Goal: Information Seeking & Learning: Check status

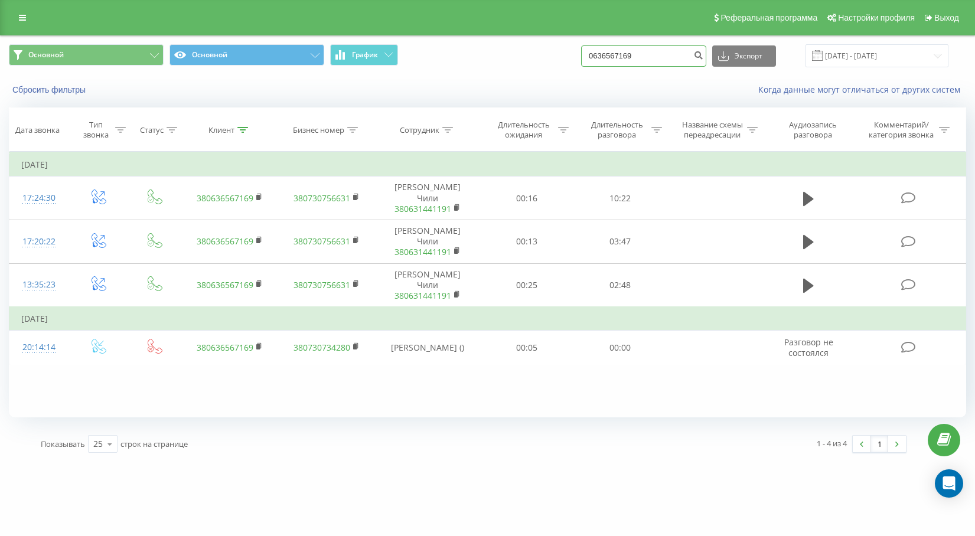
drag, startPoint x: 673, startPoint y: 57, endPoint x: 554, endPoint y: 53, distance: 118.8
click at [554, 53] on div "Основной Основной График 0636567169 Экспорт .csv .xls .xlsx 01.01.2016 - 06.02.…" at bounding box center [487, 55] width 957 height 23
paste input "67050750"
type input "0667050750"
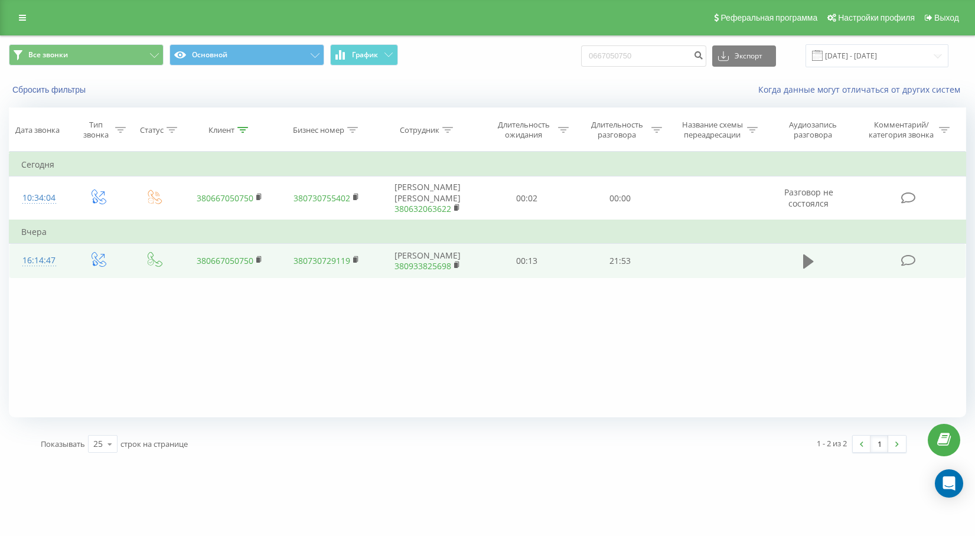
click at [803, 254] on icon at bounding box center [808, 261] width 11 height 17
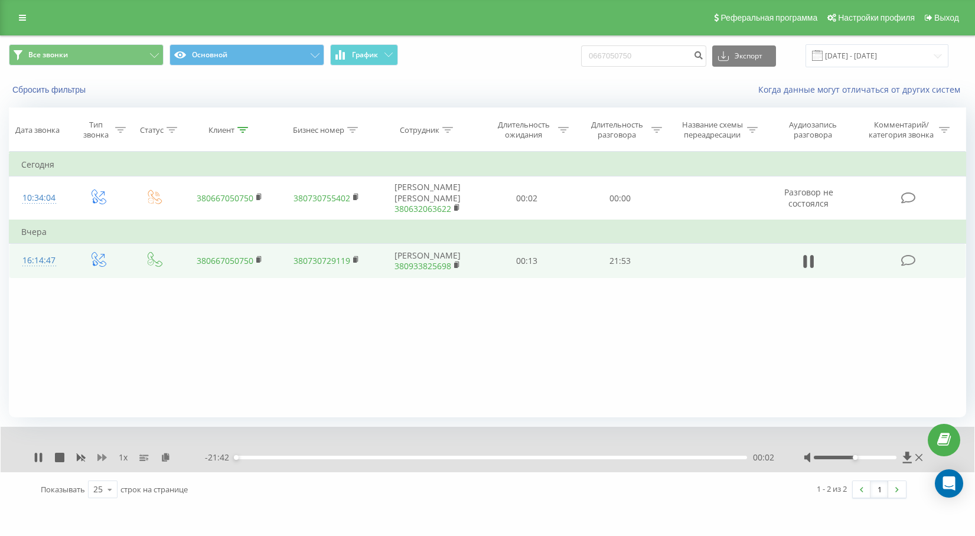
click at [106, 458] on icon at bounding box center [101, 457] width 9 height 9
drag, startPoint x: 874, startPoint y: 458, endPoint x: 907, endPoint y: 458, distance: 33.1
click at [907, 458] on div at bounding box center [865, 458] width 122 height 12
